Goal: Task Accomplishment & Management: Use online tool/utility

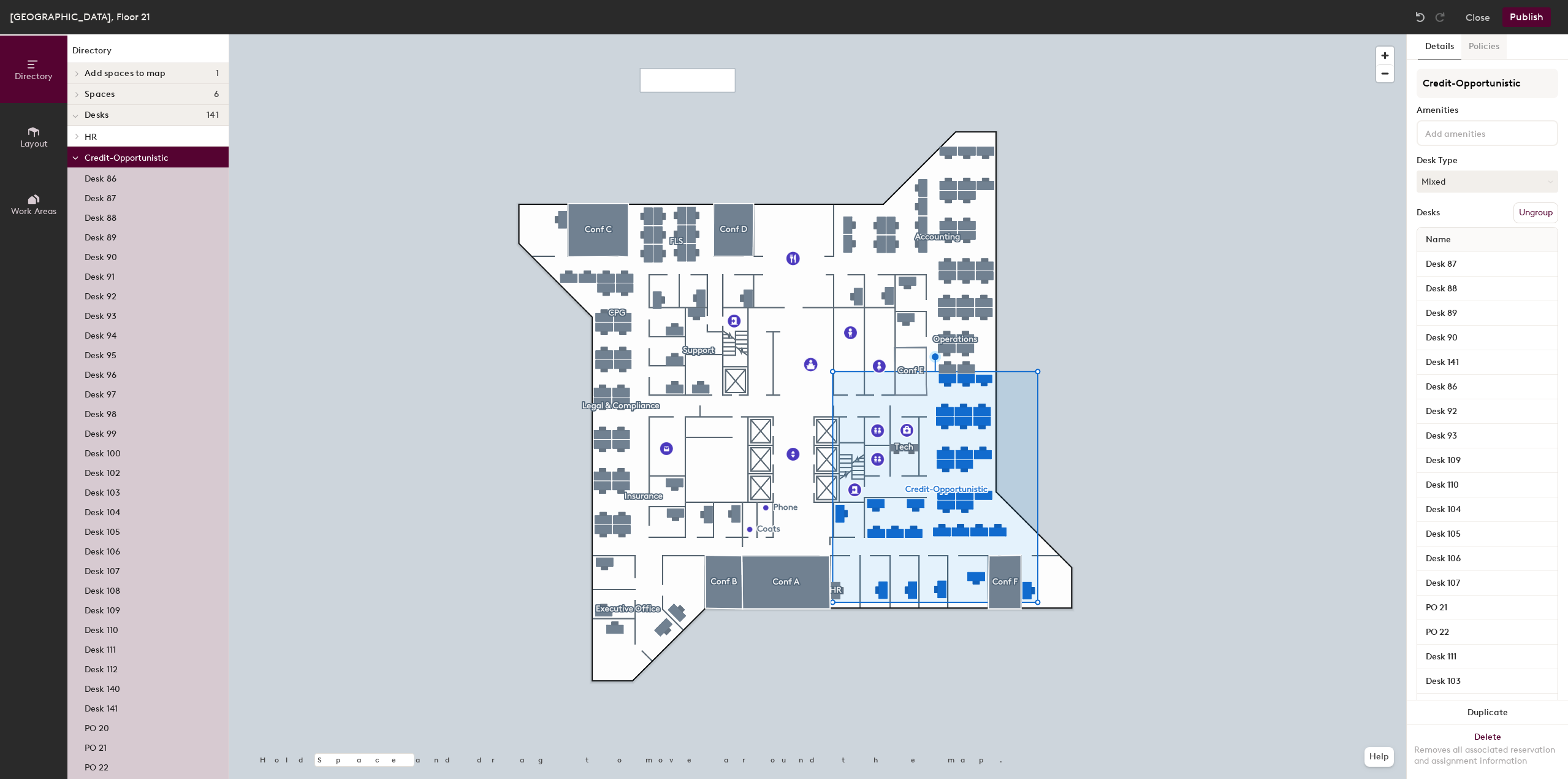
click at [1488, 37] on button "Policies" at bounding box center [1483, 47] width 46 height 25
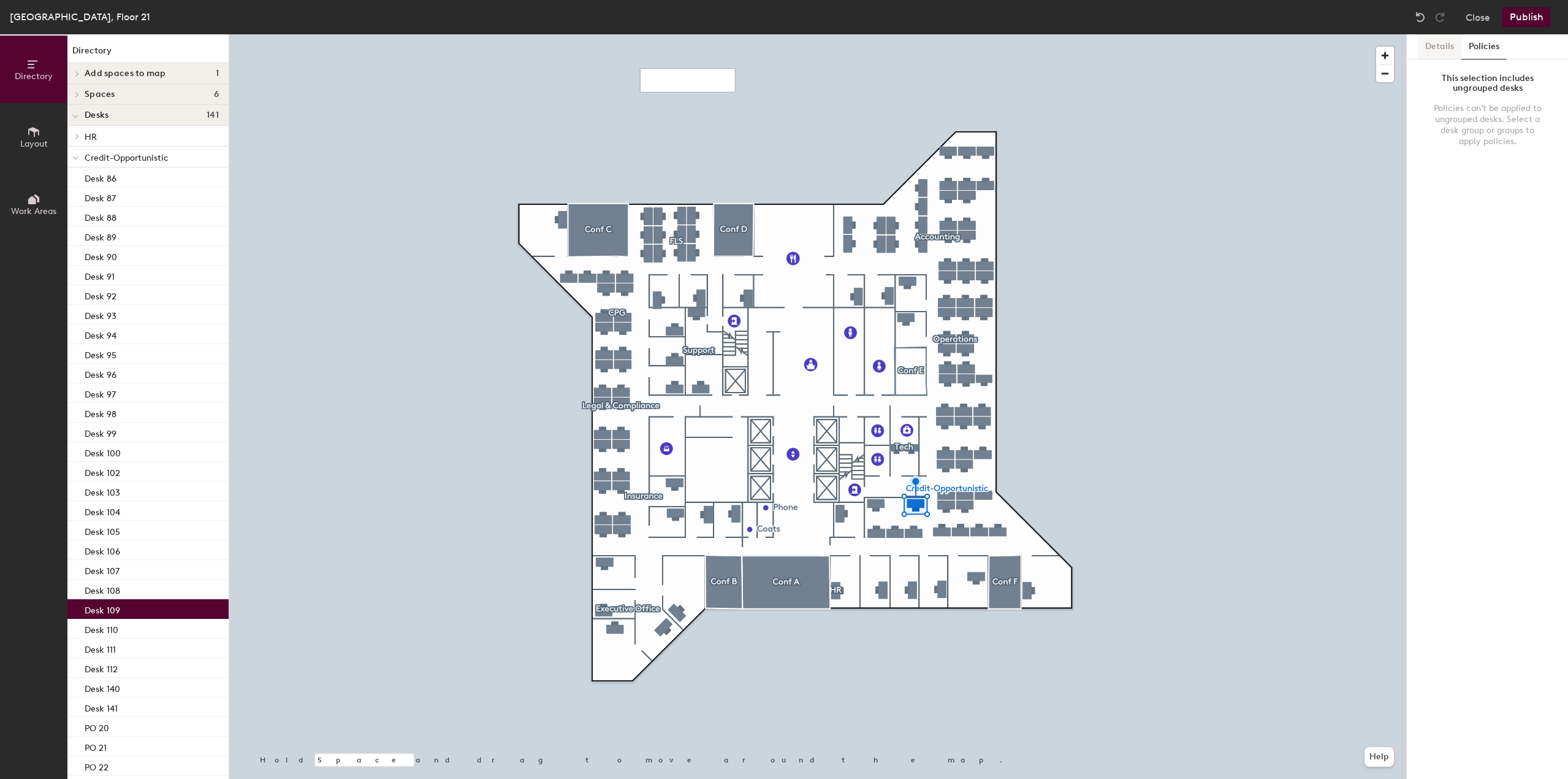
click at [1435, 51] on button "Details" at bounding box center [1439, 47] width 44 height 25
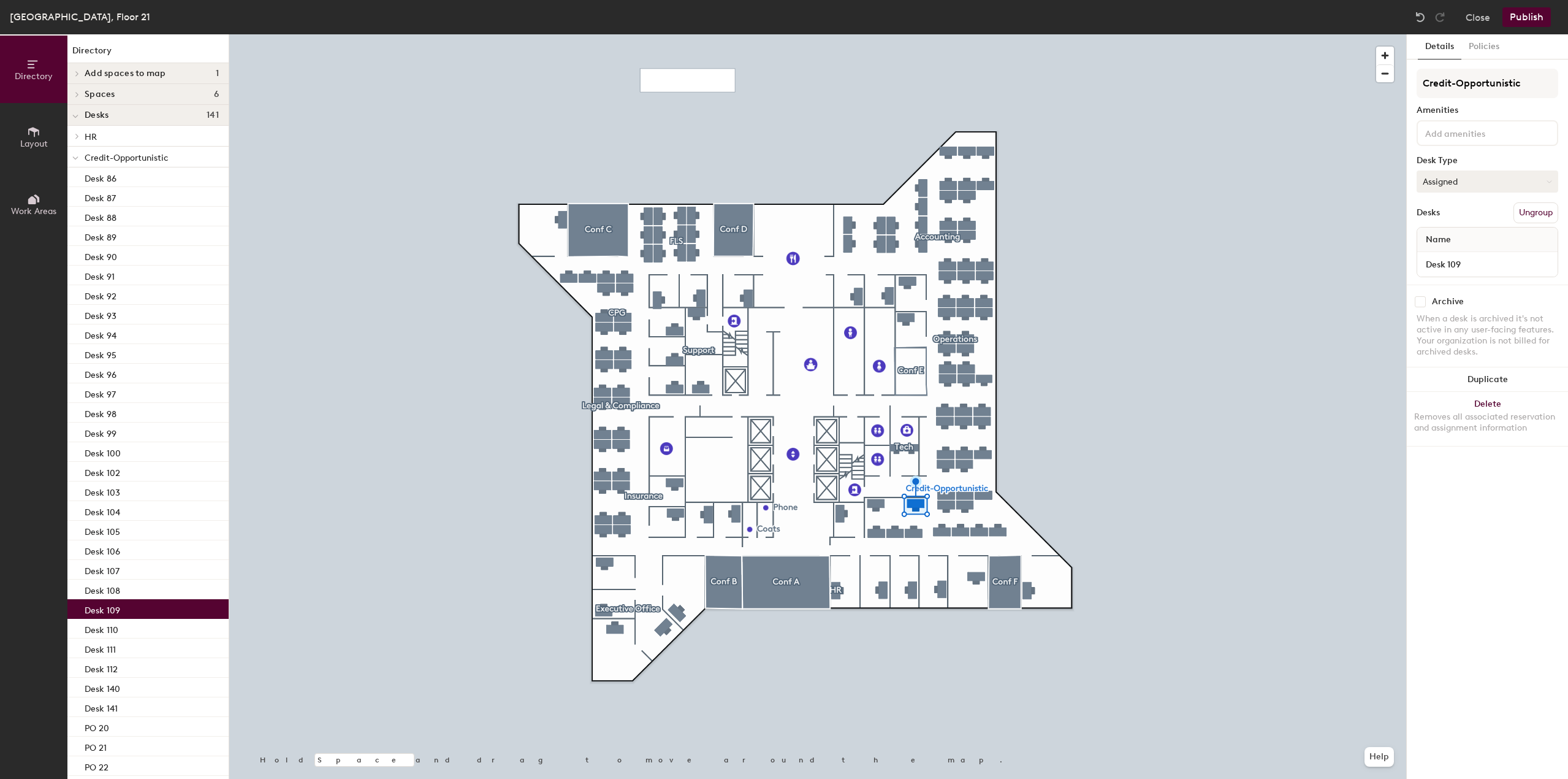
click at [1496, 187] on button "Assigned" at bounding box center [1487, 181] width 142 height 22
click at [1495, 255] on div "Hoteled" at bounding box center [1479, 256] width 122 height 18
click at [1462, 183] on button "Assigned" at bounding box center [1487, 181] width 142 height 22
click at [1447, 257] on div "Hoteled" at bounding box center [1479, 256] width 122 height 18
click at [884, 34] on div at bounding box center [818, 34] width 1176 height 0
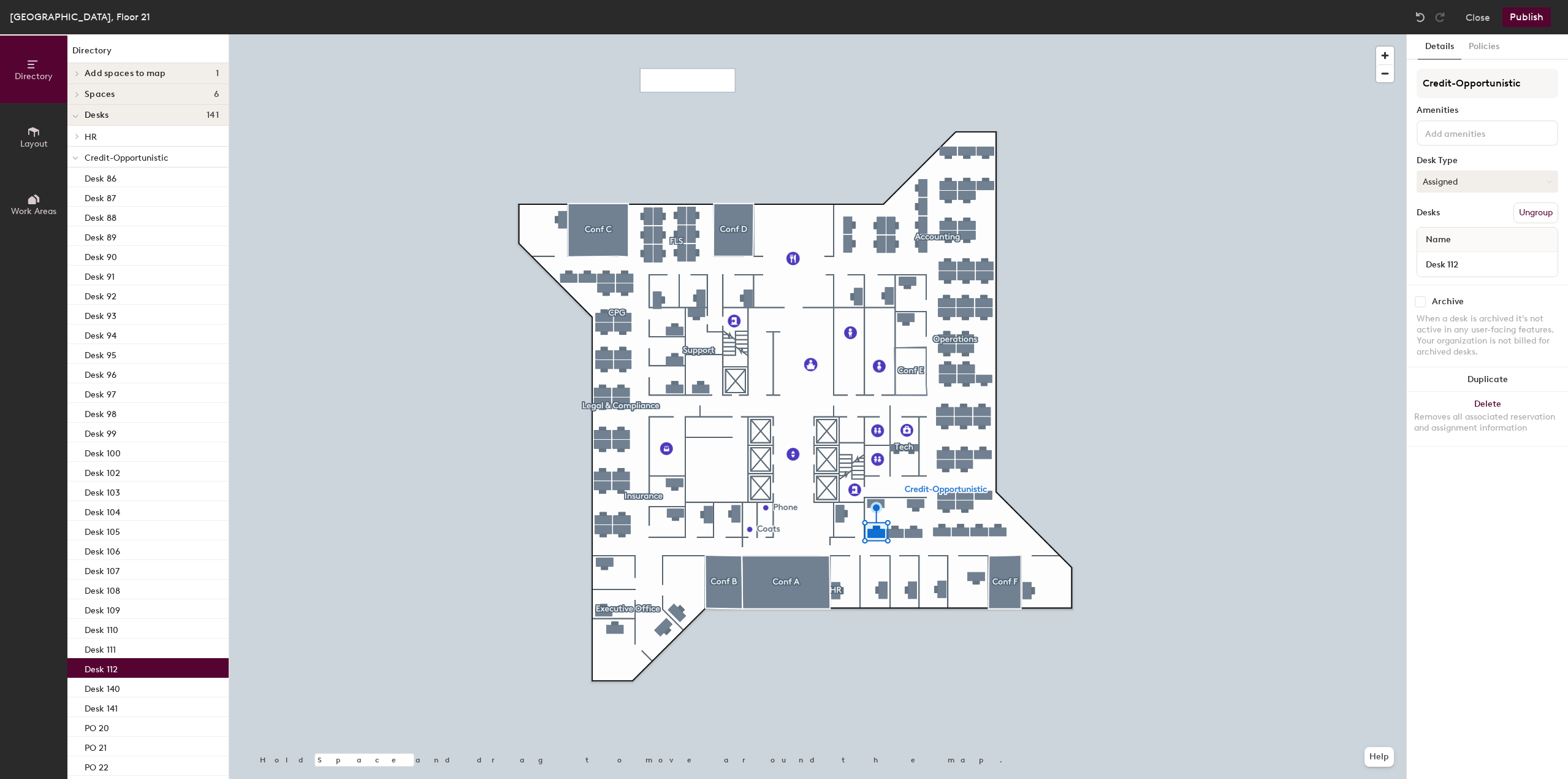
click at [1465, 189] on button "Assigned" at bounding box center [1487, 181] width 142 height 22
click at [1463, 250] on div "Hoteled" at bounding box center [1479, 256] width 122 height 18
click at [894, 34] on div at bounding box center [818, 34] width 1176 height 0
click at [1447, 184] on button "Assigned" at bounding box center [1487, 181] width 142 height 22
click at [1462, 257] on div "Hoteled" at bounding box center [1479, 256] width 122 height 18
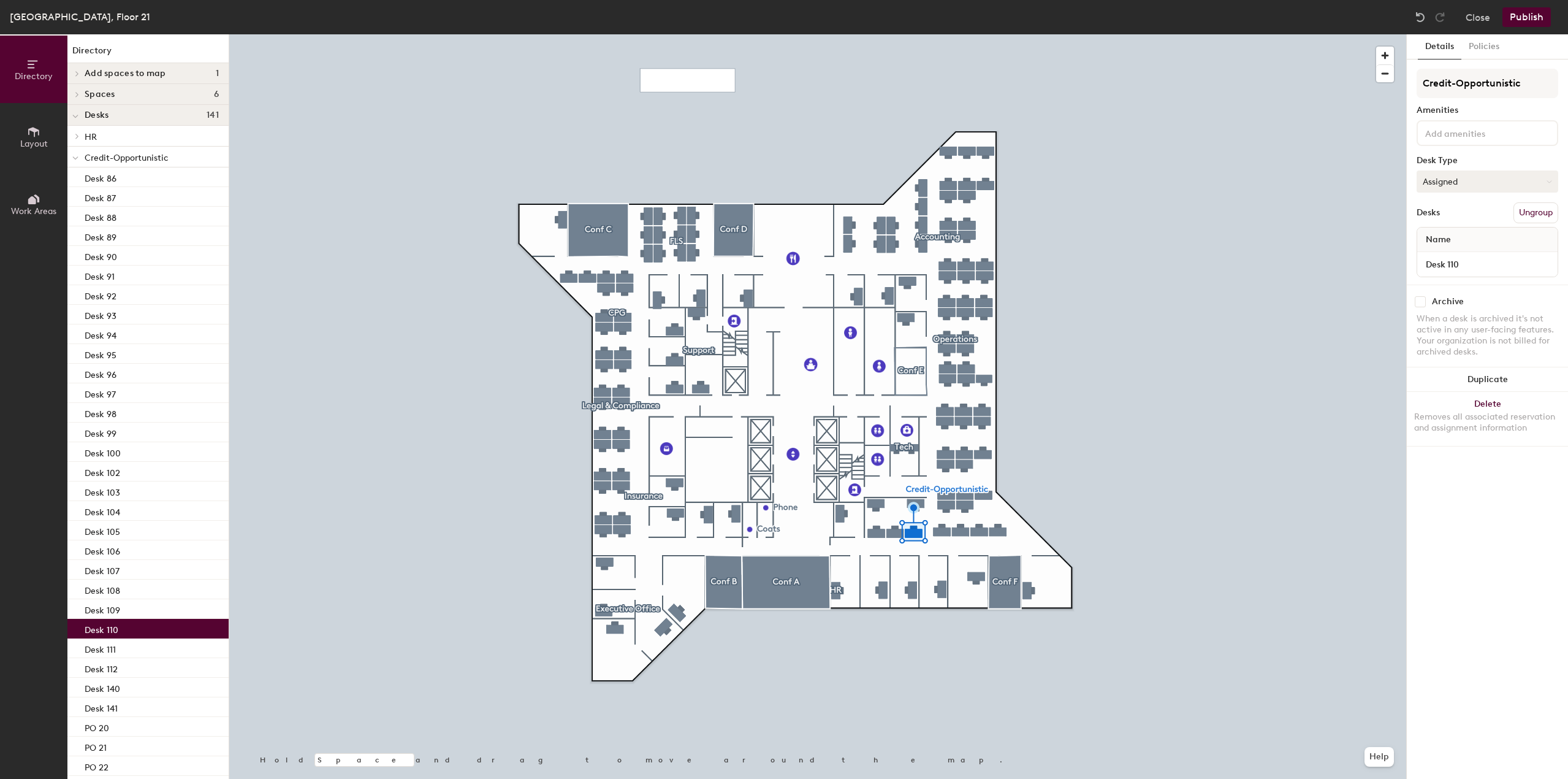
click at [1439, 185] on button "Assigned" at bounding box center [1487, 181] width 142 height 22
click at [1453, 249] on div "Hoteled" at bounding box center [1479, 256] width 122 height 18
click at [1528, 11] on button "Publish" at bounding box center [1526, 18] width 49 height 19
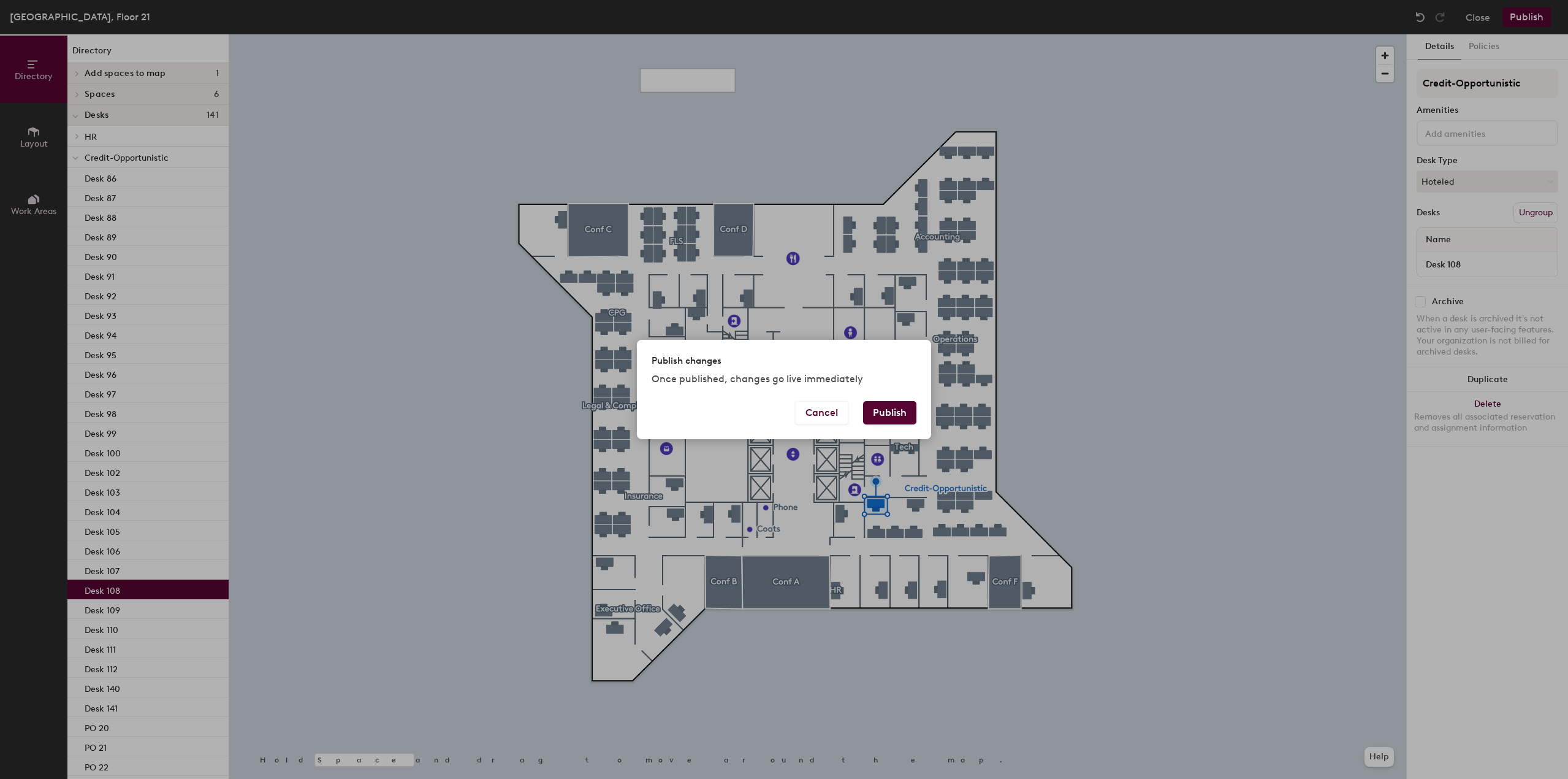
click at [900, 414] on button "Publish" at bounding box center [889, 412] width 53 height 23
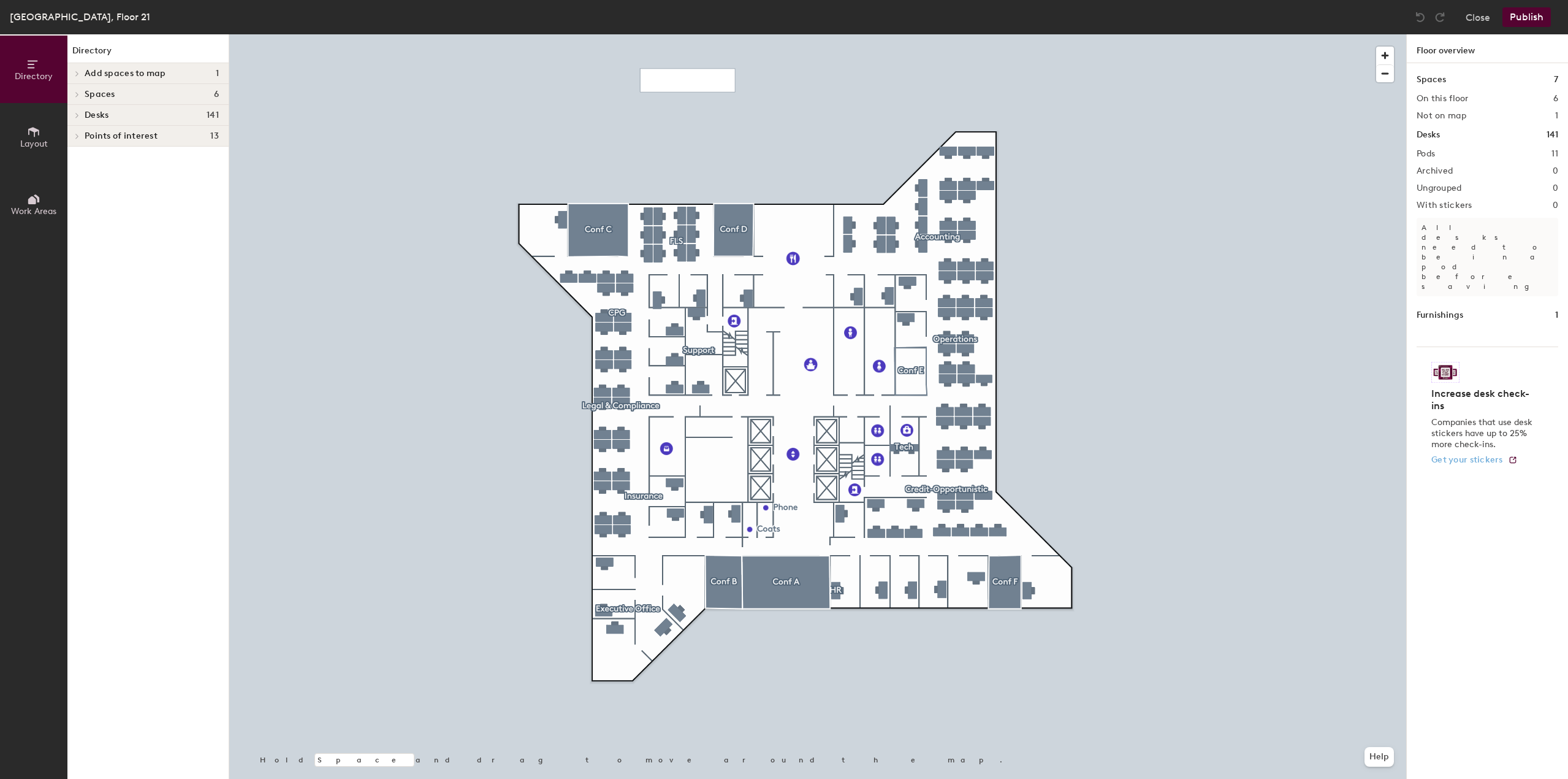
click at [990, 34] on div at bounding box center [818, 34] width 1176 height 0
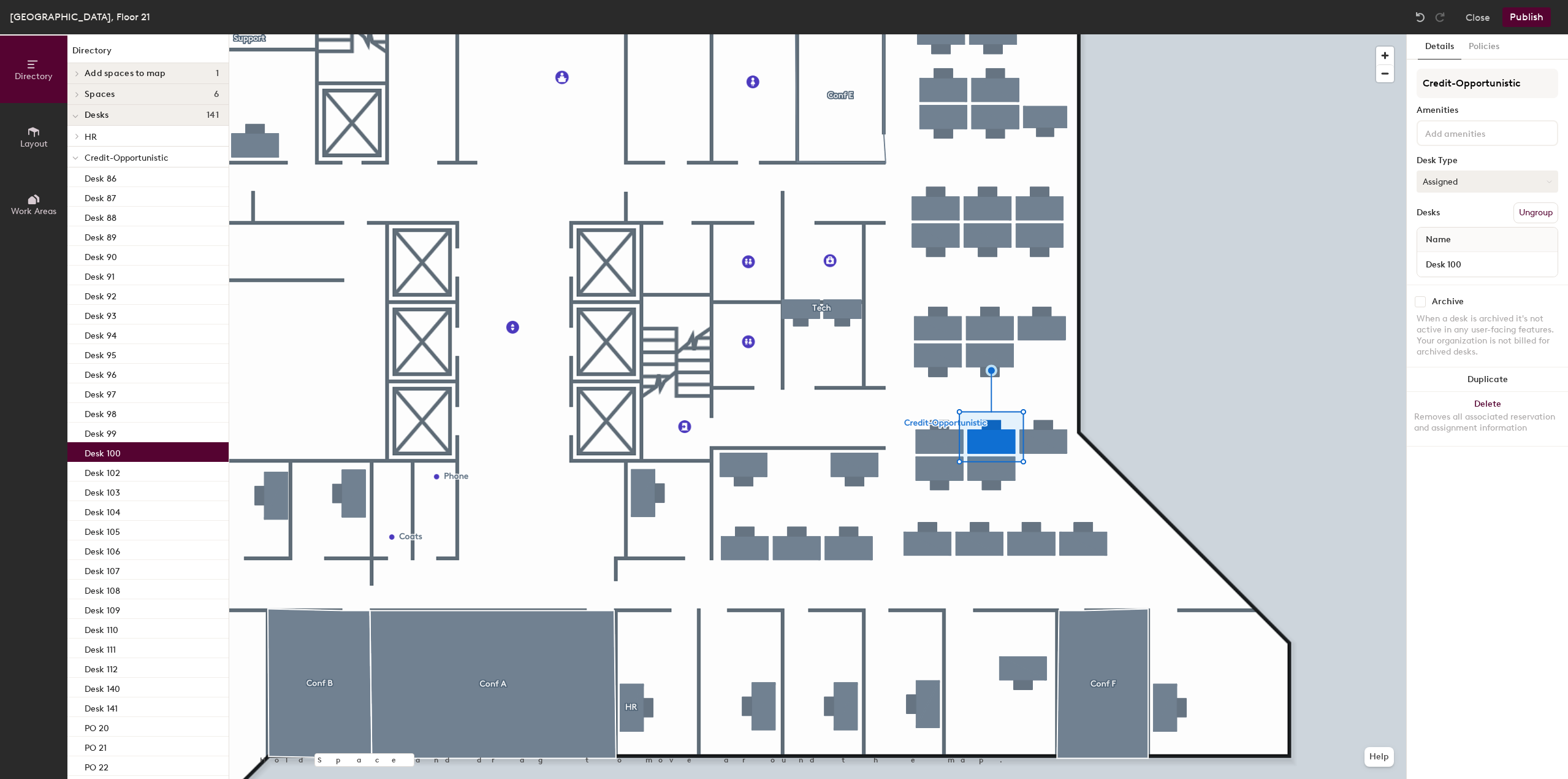
click at [1460, 184] on button "Assigned" at bounding box center [1487, 181] width 142 height 22
click at [1455, 251] on div "Hoteled" at bounding box center [1479, 256] width 122 height 18
click at [1531, 23] on button "Publish" at bounding box center [1526, 18] width 49 height 19
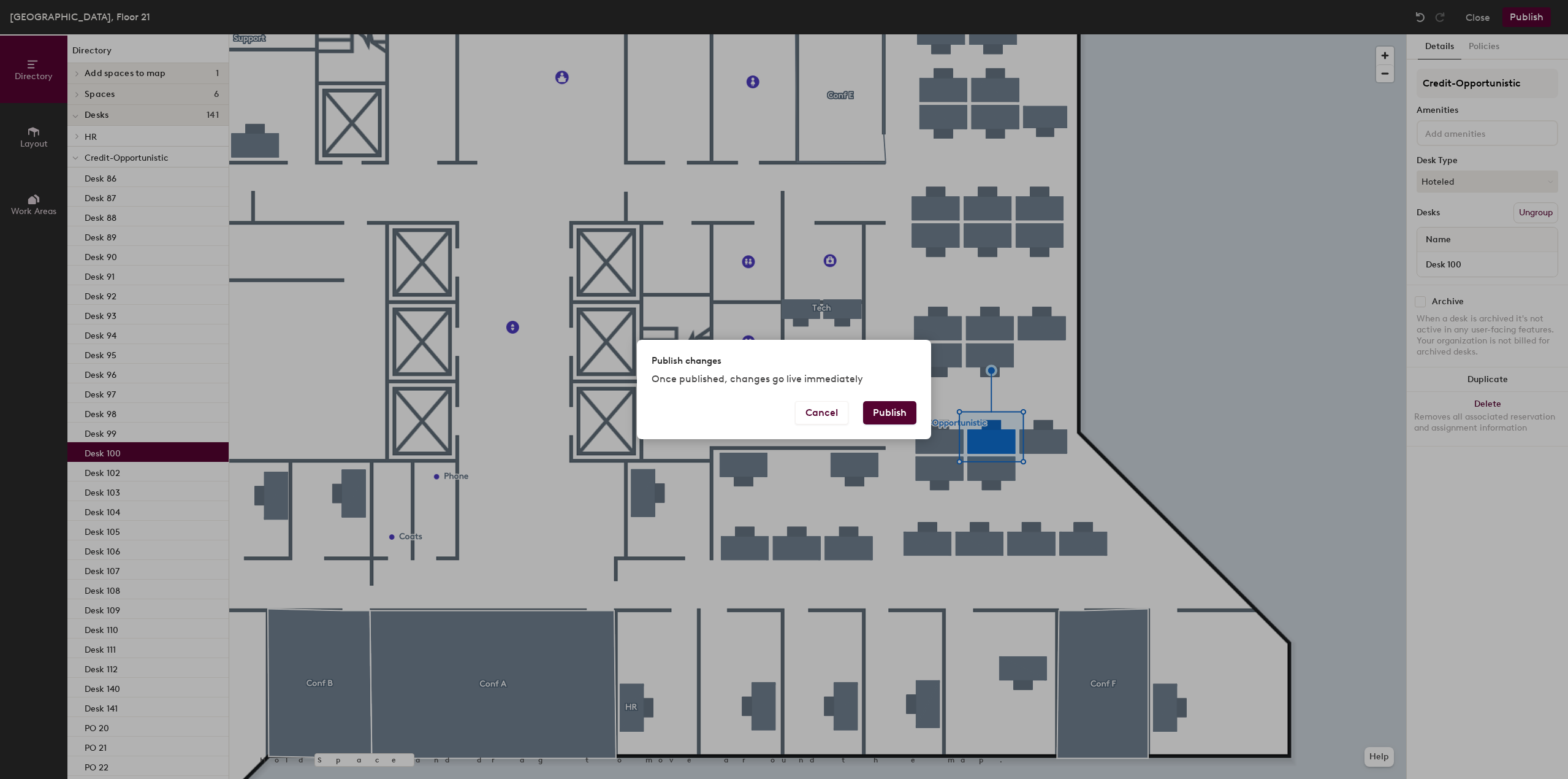
click at [896, 416] on button "Publish" at bounding box center [889, 412] width 53 height 23
